Goal: Find specific page/section: Find specific page/section

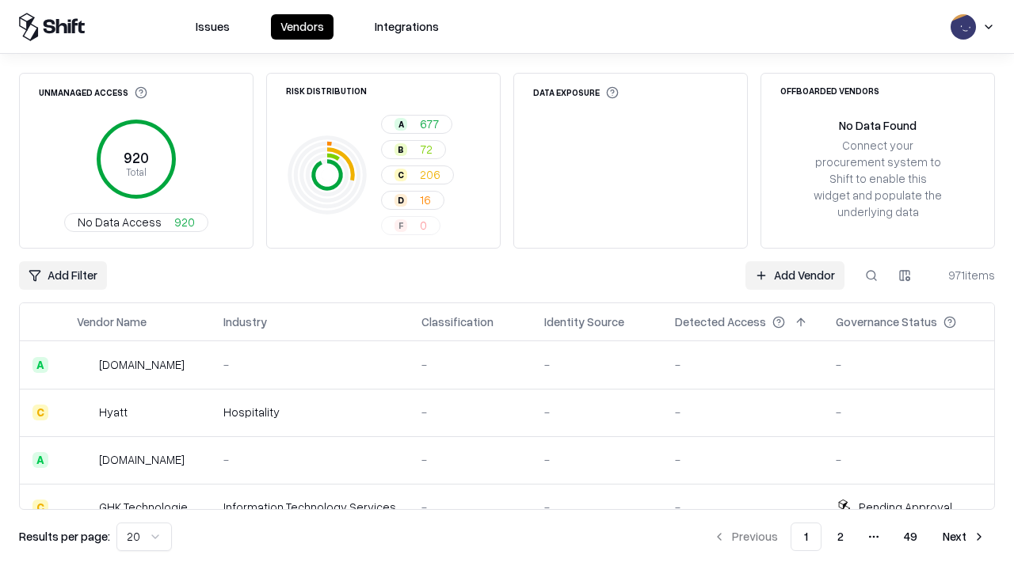
click at [507, 285] on div "Add Filter Add Vendor 971 items" at bounding box center [507, 275] width 976 height 29
click at [63, 276] on html "Issues Vendors Integrations Unmanaged Access 920 Total No Data Access 920 Risk …" at bounding box center [507, 285] width 1014 height 570
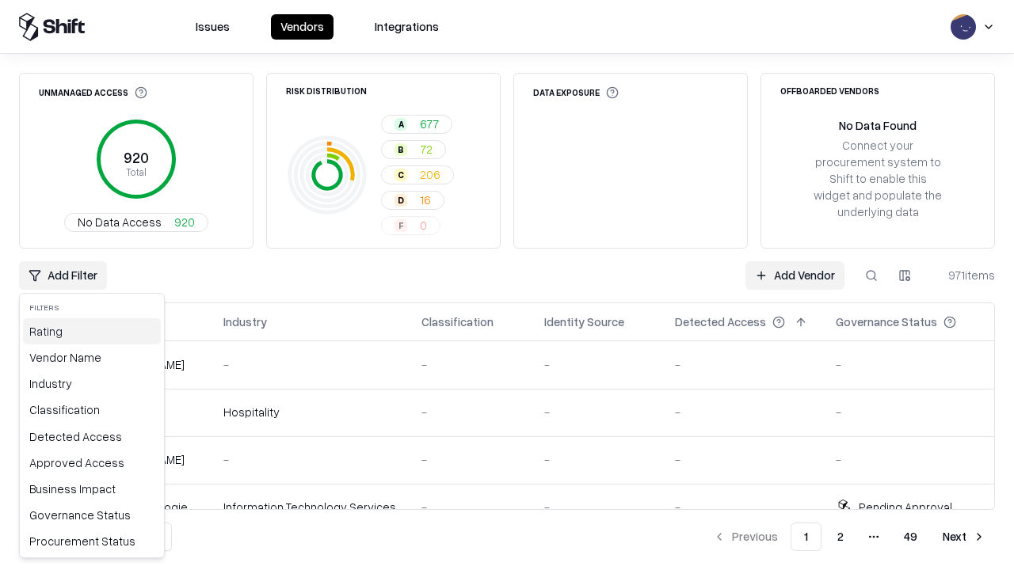
click at [92, 331] on div "Rating" at bounding box center [92, 331] width 138 height 26
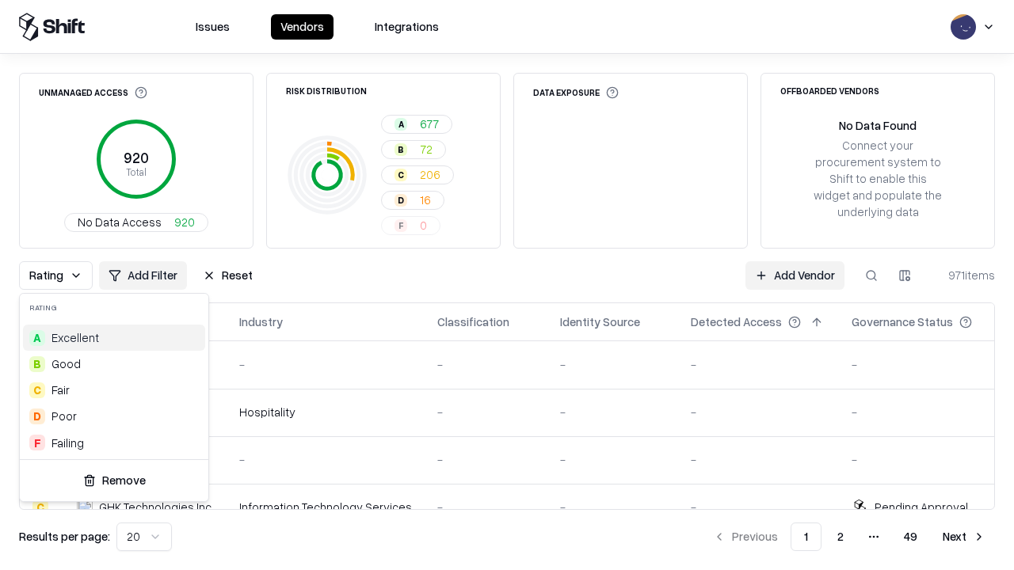
click at [507, 285] on html "Issues Vendors Integrations Unmanaged Access 920 Total No Data Access 920 Risk …" at bounding box center [507, 285] width 1014 height 570
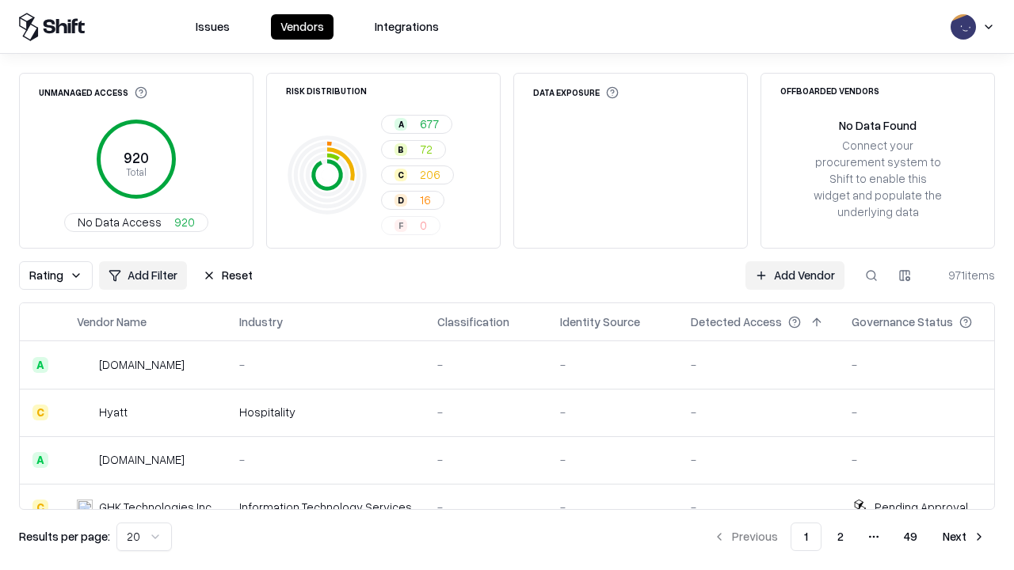
click at [507, 285] on div "Rating Add Filter Reset Add Vendor 971 items" at bounding box center [507, 275] width 976 height 29
click at [227, 276] on button "Reset" at bounding box center [227, 275] width 69 height 29
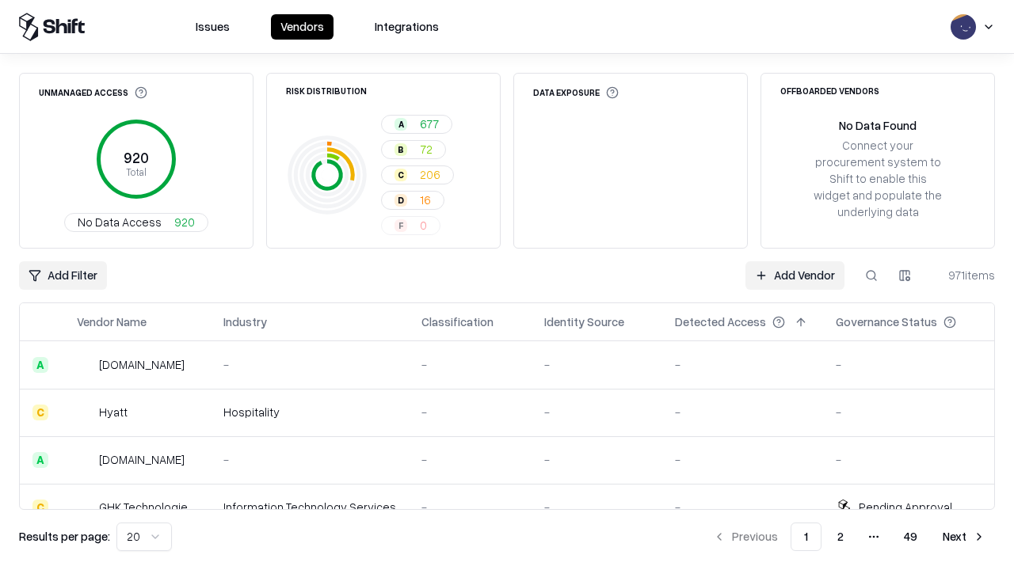
click at [507, 285] on div "Add Filter Add Vendor 971 items" at bounding box center [507, 275] width 976 height 29
click at [63, 276] on html "Issues Vendors Integrations Unmanaged Access 920 Total No Data Access 920 Risk …" at bounding box center [507, 285] width 1014 height 570
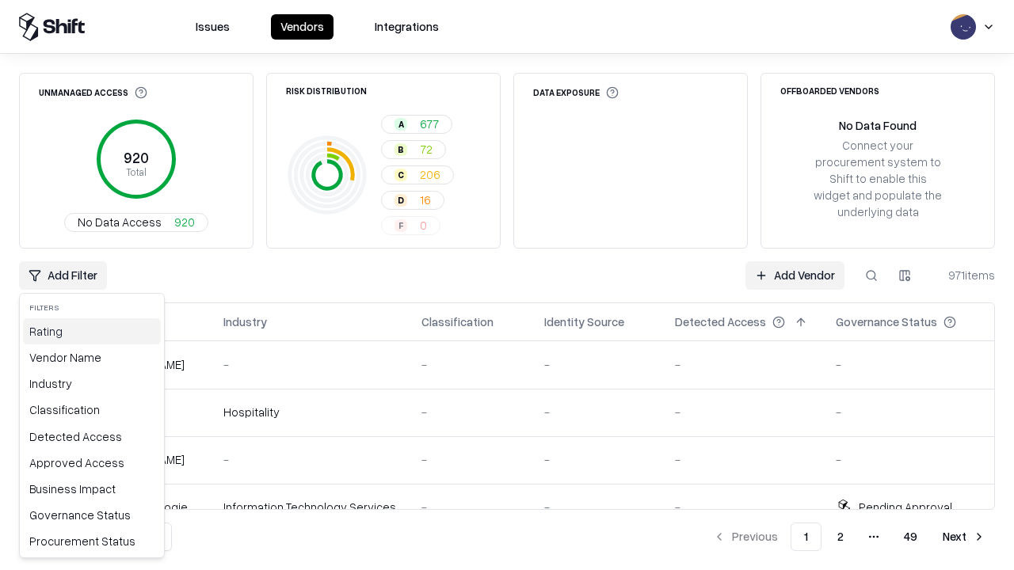
click at [92, 331] on div "Rating" at bounding box center [92, 331] width 138 height 26
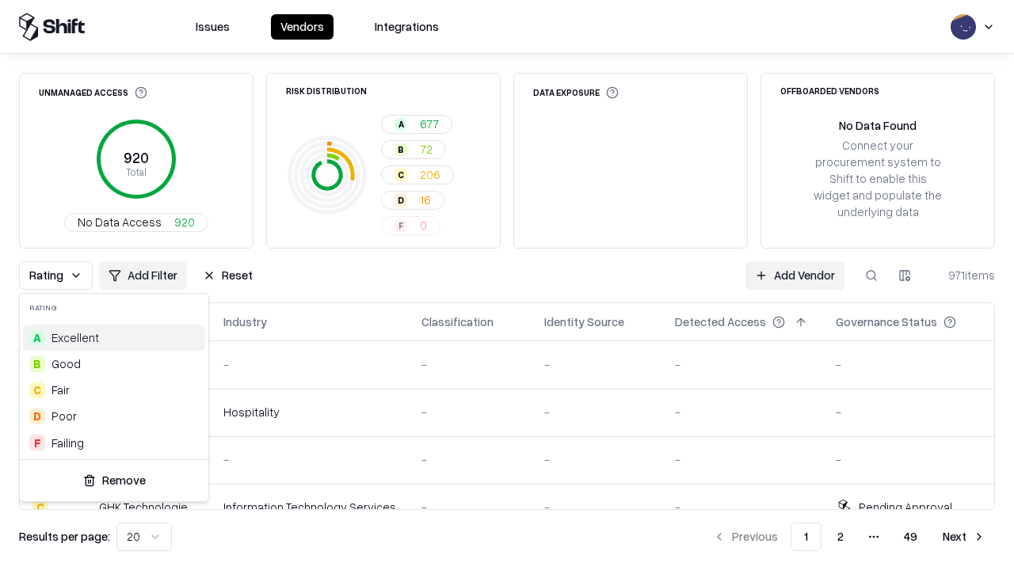
click at [114, 390] on div "C Fair" at bounding box center [114, 390] width 182 height 26
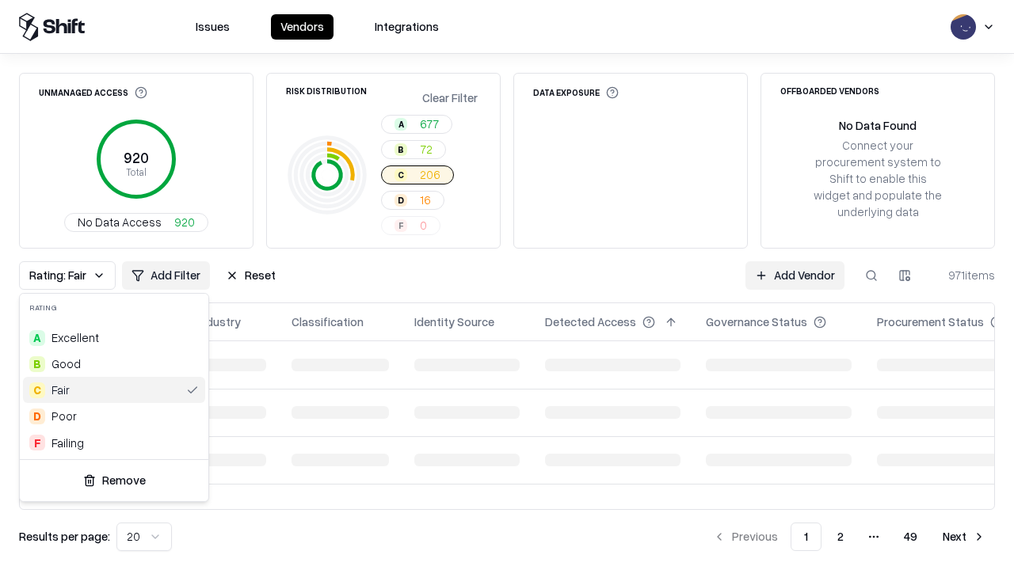
click at [507, 285] on html "Issues Vendors Integrations Unmanaged Access 920 Total No Data Access 920 Risk …" at bounding box center [507, 285] width 1014 height 570
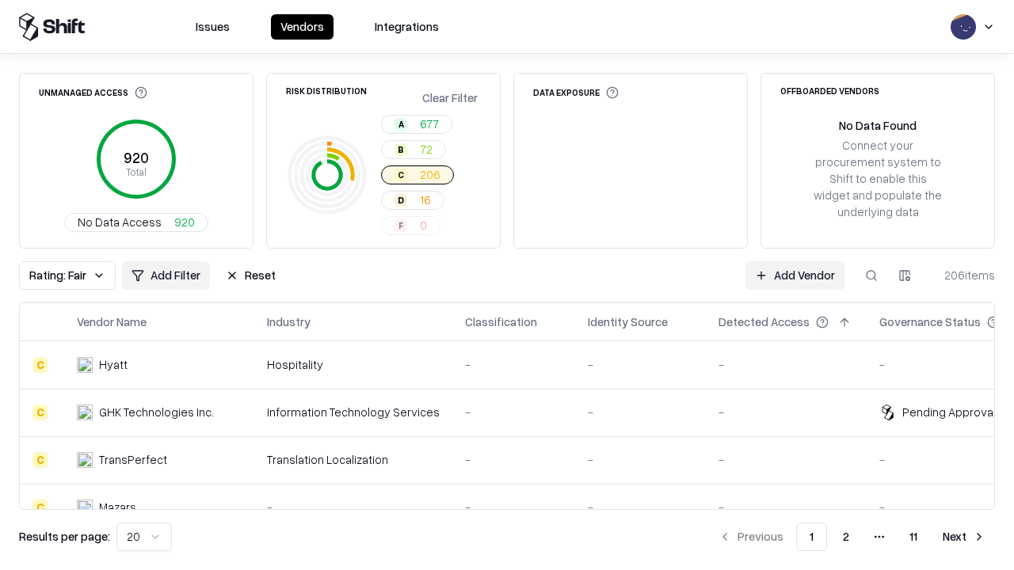
click at [507, 285] on div "Rating: Fair Add Filter Reset Add Vendor 206 items" at bounding box center [507, 275] width 976 height 29
click at [250, 276] on button "Reset" at bounding box center [250, 275] width 69 height 29
click at [507, 285] on div "Add Filter Add Vendor 206 items" at bounding box center [507, 275] width 976 height 29
click at [63, 276] on html "Issues Vendors Integrations Unmanaged Access 920 Total No Data Access 920 Risk …" at bounding box center [507, 285] width 1014 height 570
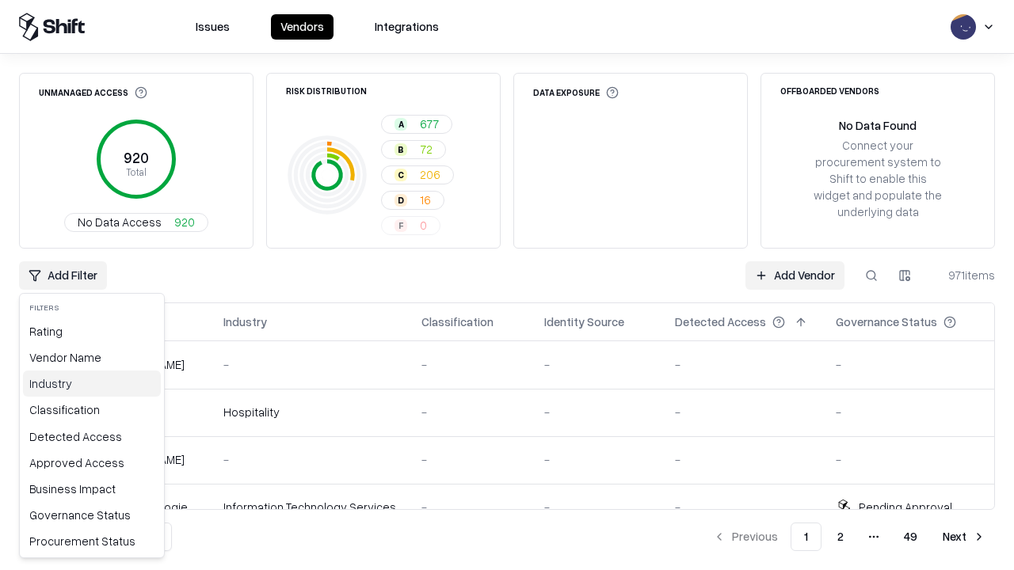
click at [92, 383] on div "Industry" at bounding box center [92, 384] width 138 height 26
